Goal: Information Seeking & Learning: Learn about a topic

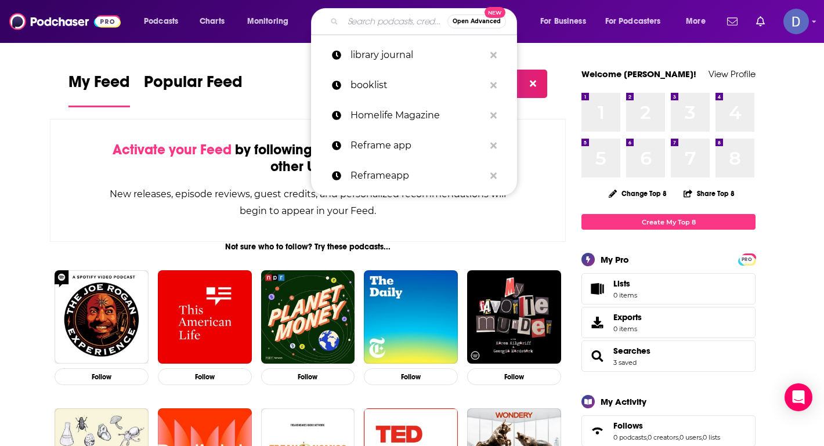
click at [390, 23] on input "Search podcasts, credits, & more..." at bounding box center [395, 21] width 104 height 19
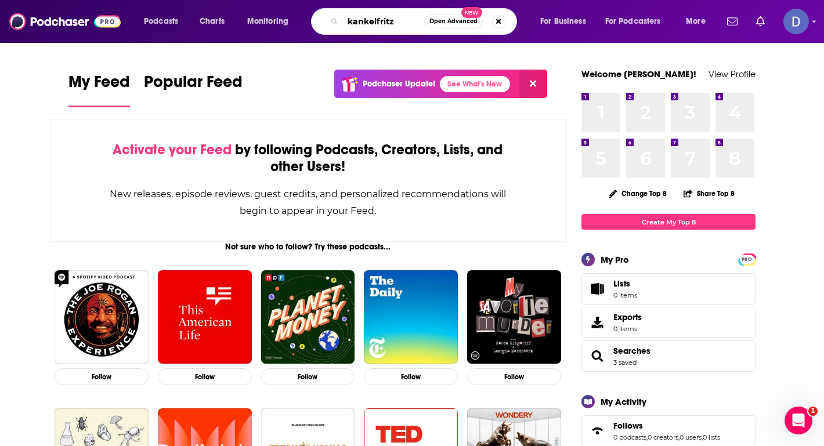
type input "kankelfritz"
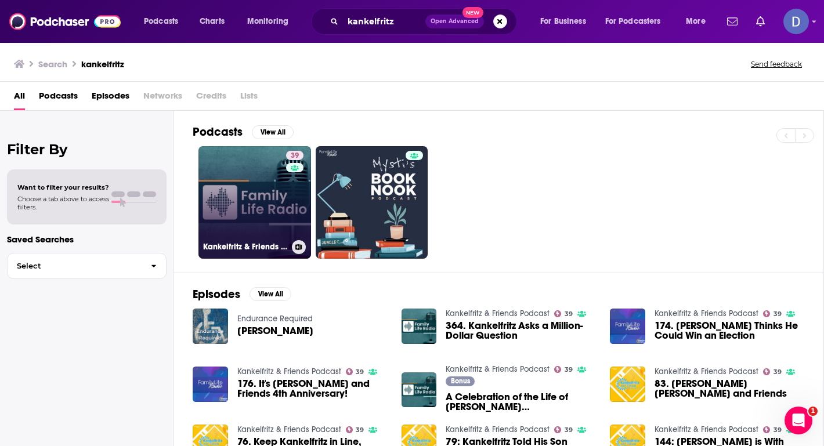
click at [266, 200] on link "39 Kankelfritz & Friends Podcast" at bounding box center [254, 202] width 113 height 113
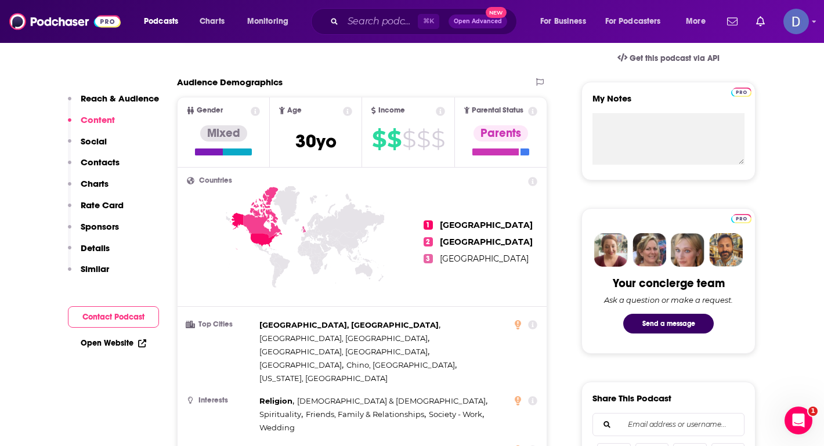
scroll to position [376, 0]
